Goal: Information Seeking & Learning: Learn about a topic

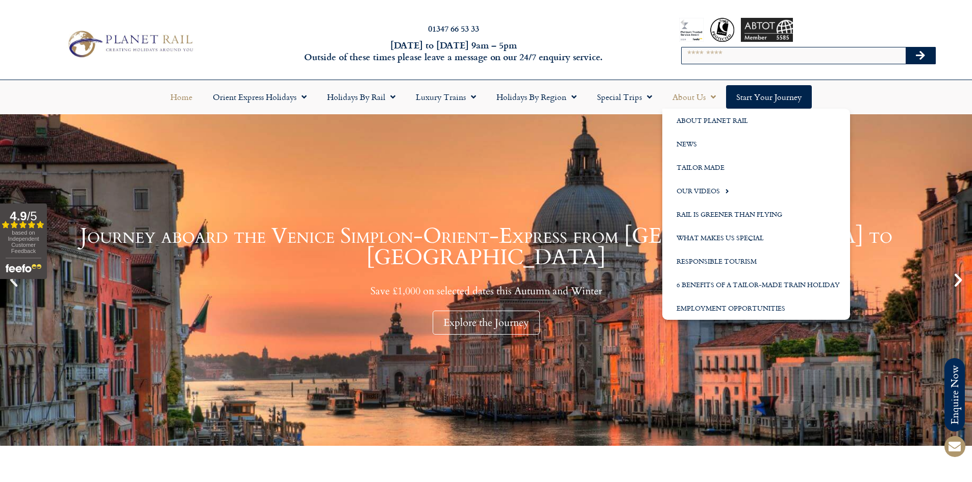
click at [689, 94] on link "About Us" at bounding box center [694, 96] width 64 height 23
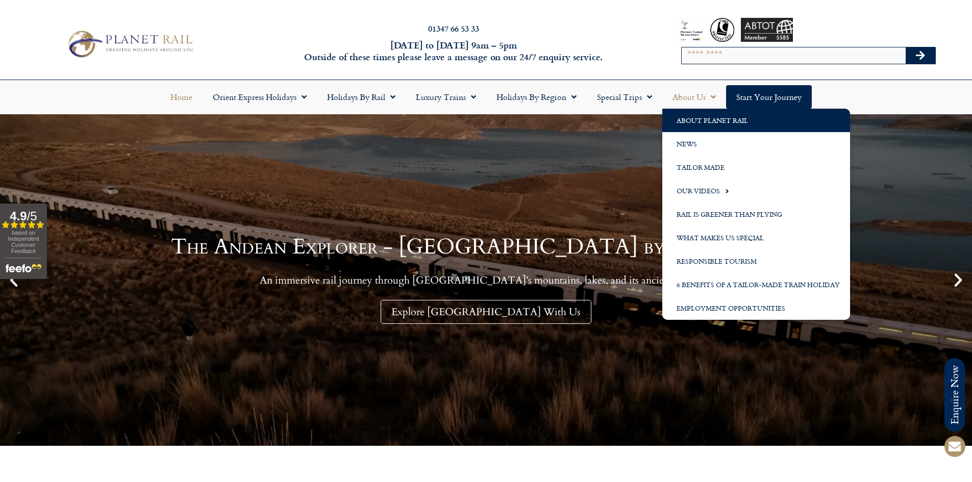
click at [695, 119] on link "About Planet Rail" at bounding box center [756, 120] width 188 height 23
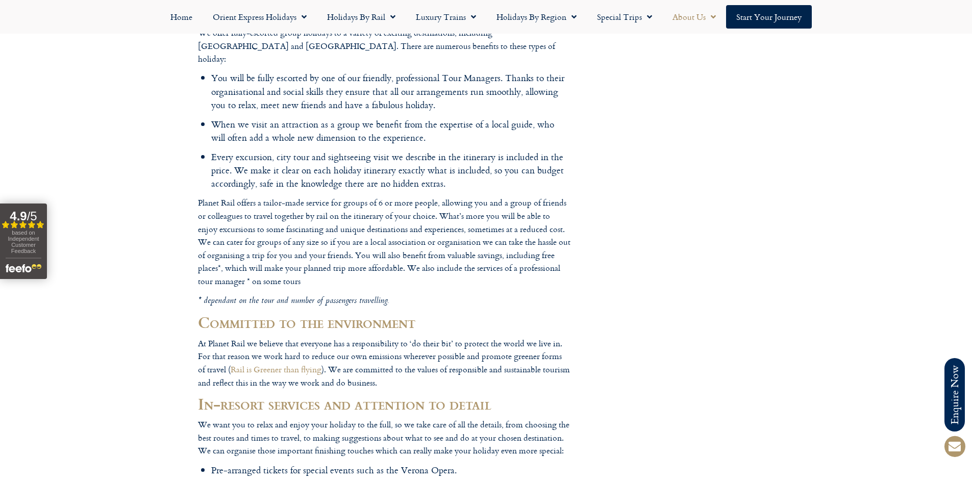
scroll to position [1327, 0]
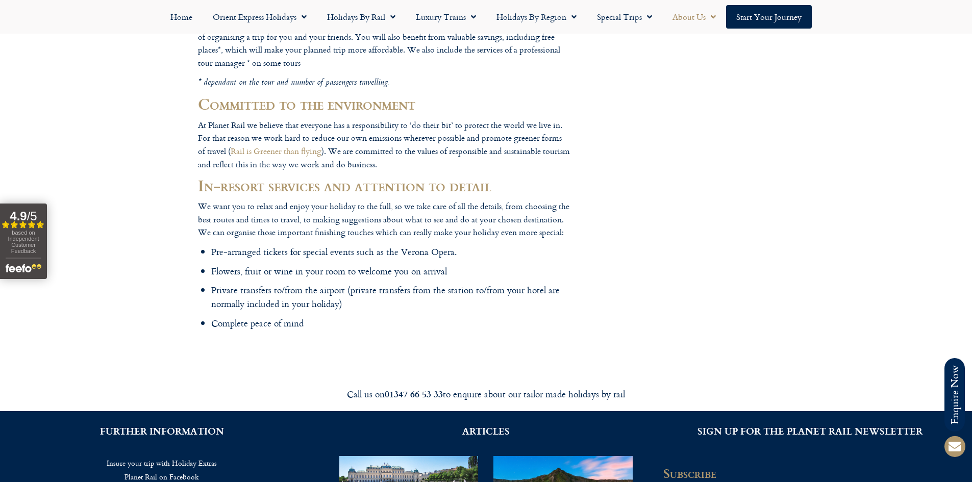
click at [435, 265] on li "Flowers, fruit or wine in your room to welcome you on arrival" at bounding box center [390, 271] width 359 height 13
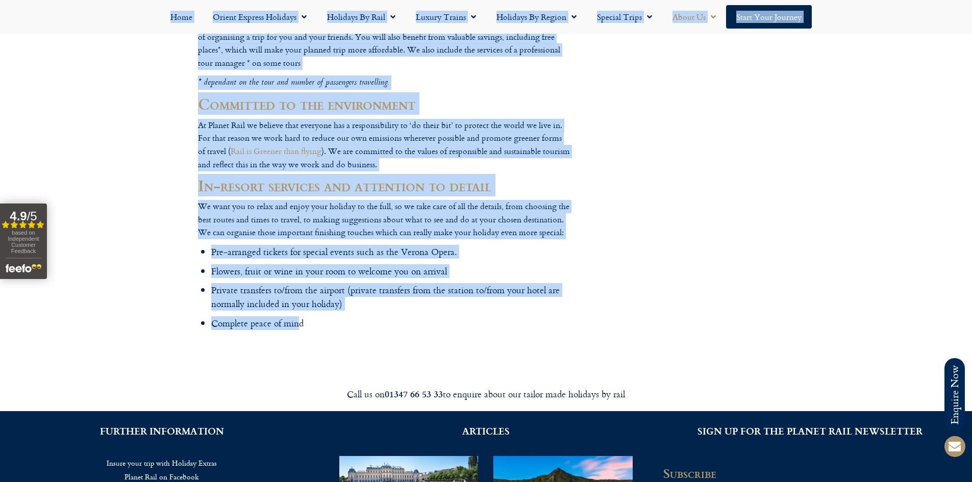
drag, startPoint x: 301, startPoint y: 249, endPoint x: 192, endPoint y: 171, distance: 133.5
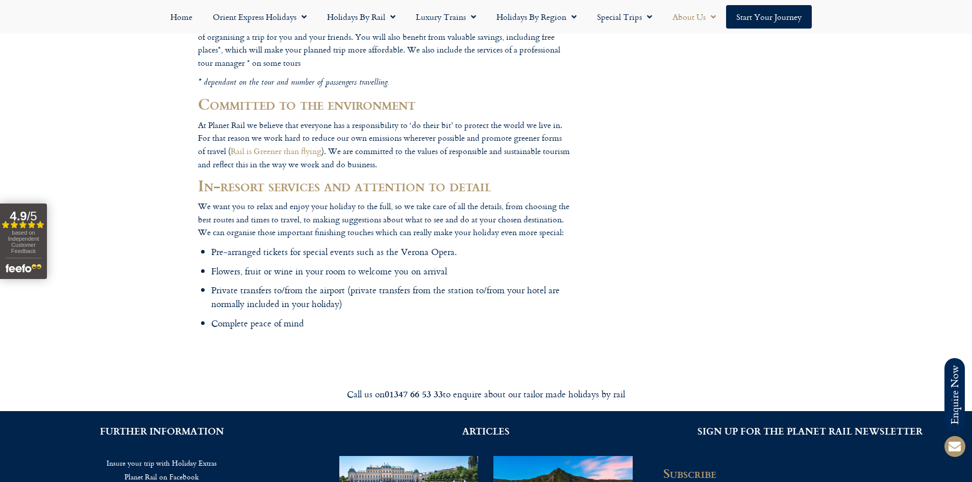
click at [312, 245] on ul "Pre-arranged tickets for special events such as the Verona Opera. Flowers, frui…" at bounding box center [390, 287] width 359 height 85
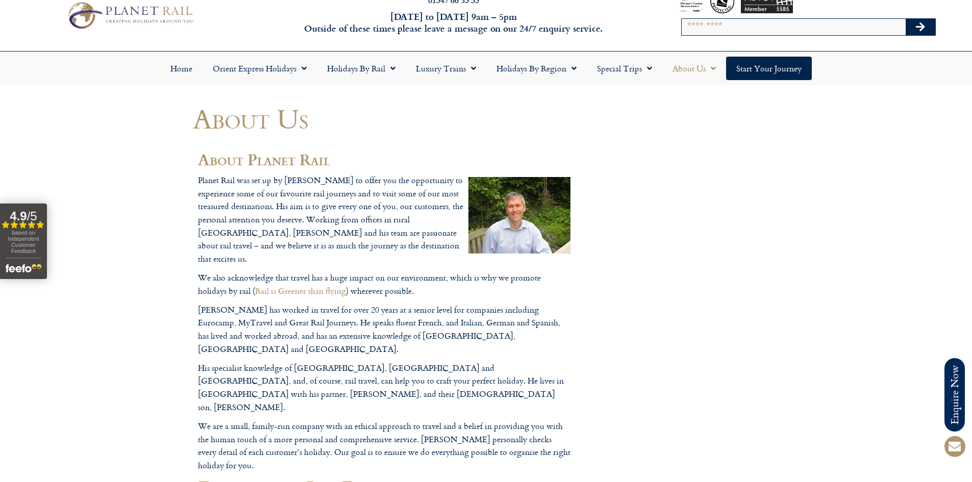
scroll to position [0, 0]
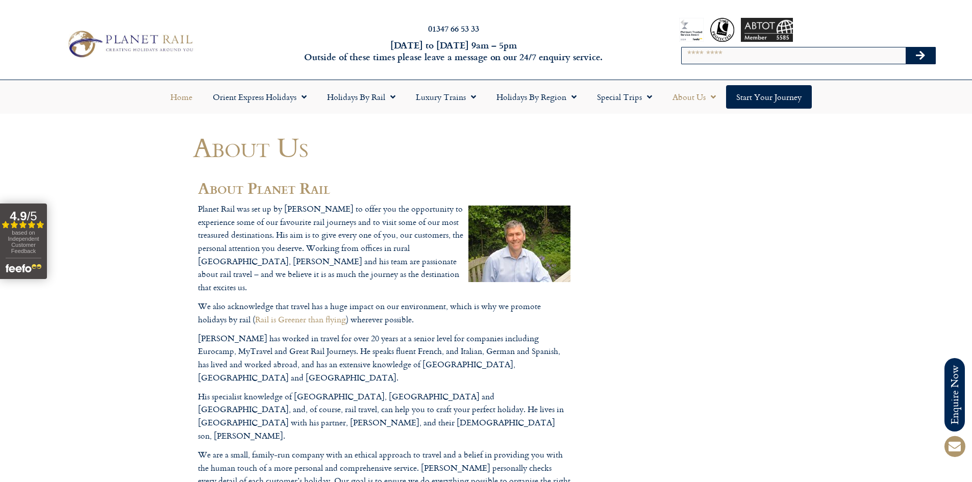
click at [191, 91] on link "Home" at bounding box center [181, 96] width 42 height 23
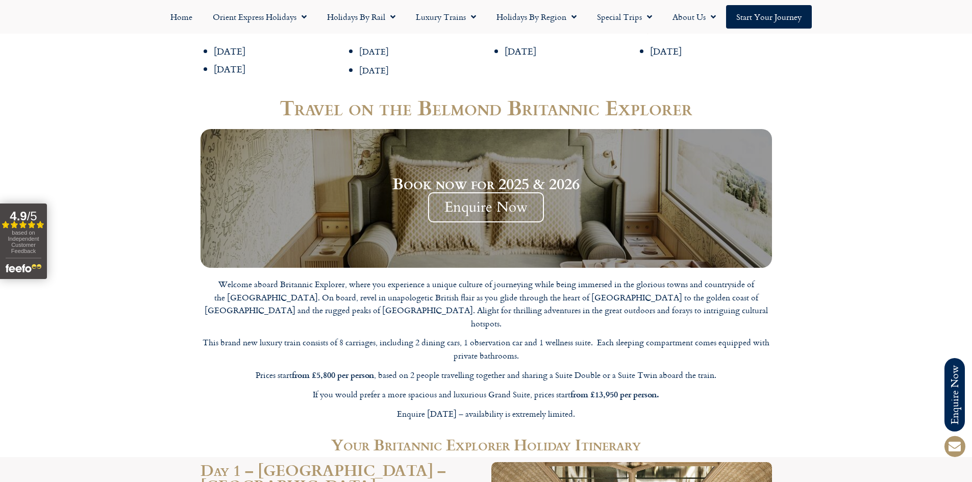
scroll to position [1378, 0]
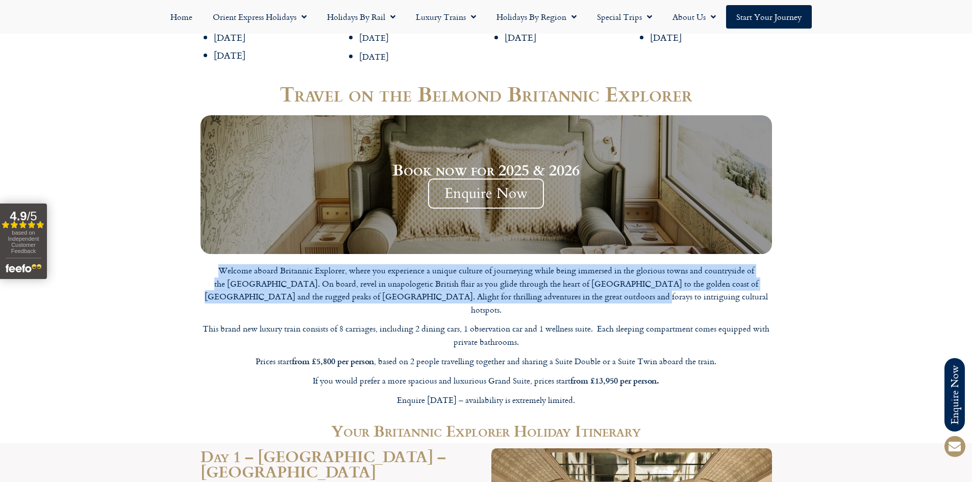
drag, startPoint x: 652, startPoint y: 232, endPoint x: 165, endPoint y: 198, distance: 488.0
click at [165, 198] on section "Travel on the Belmond Britannic Explorer Book now for 2025 & 2026 Enquire Now W…" at bounding box center [486, 247] width 972 height 341
copy p "Welcome aboard Britannic Explorer, where you experience a unique culture of jou…"
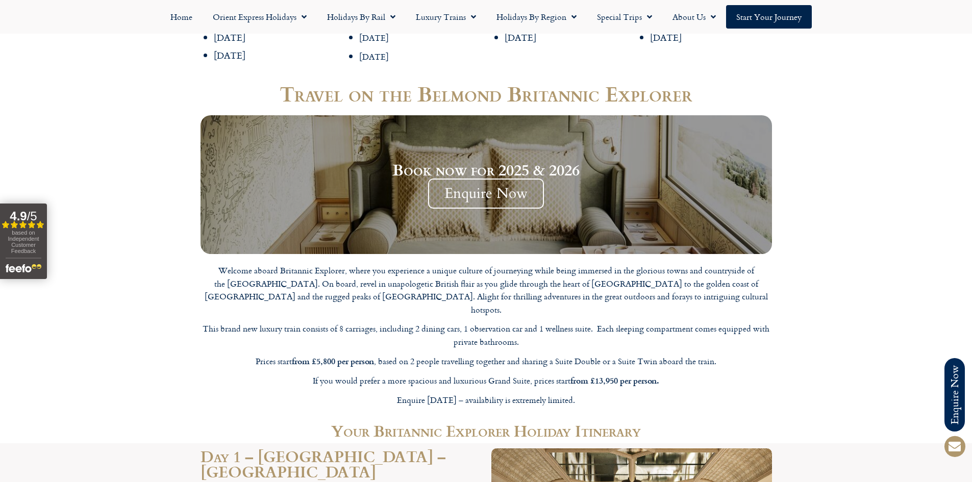
click at [543, 273] on div "Welcome aboard Britannic Explorer, where you experience a unique culture of jou…" at bounding box center [487, 335] width 572 height 142
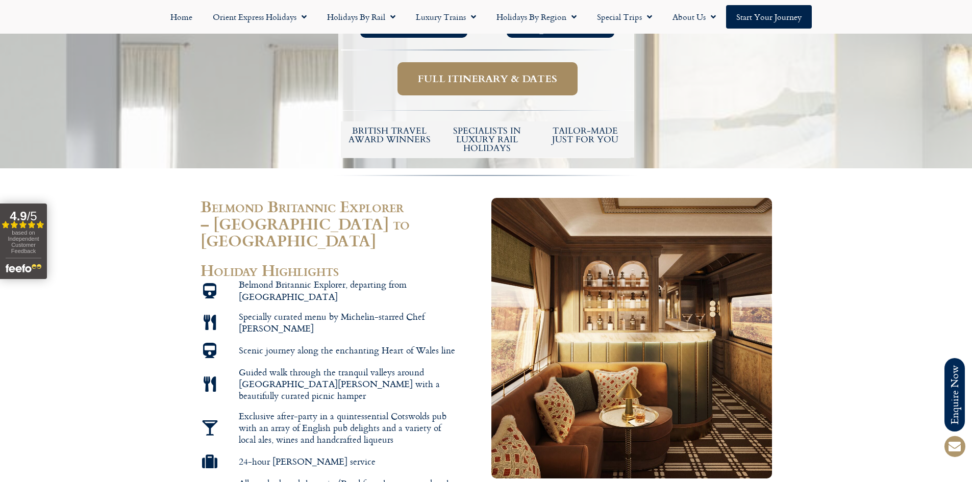
scroll to position [561, 0]
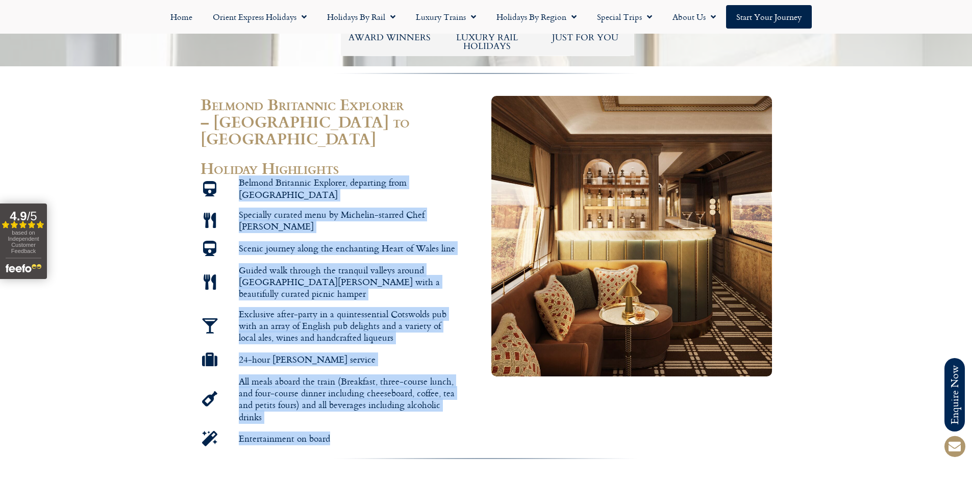
drag, startPoint x: 337, startPoint y: 369, endPoint x: 212, endPoint y: 125, distance: 274.6
click at [212, 177] on ul "Belmond Britannic Explorer, departing from London Specially curated menu by Mic…" at bounding box center [331, 312] width 260 height 270
copy ul "Belmond Britannic Explorer, departing from London Specially curated menu by Mic…"
